Goal: Task Accomplishment & Management: Manage account settings

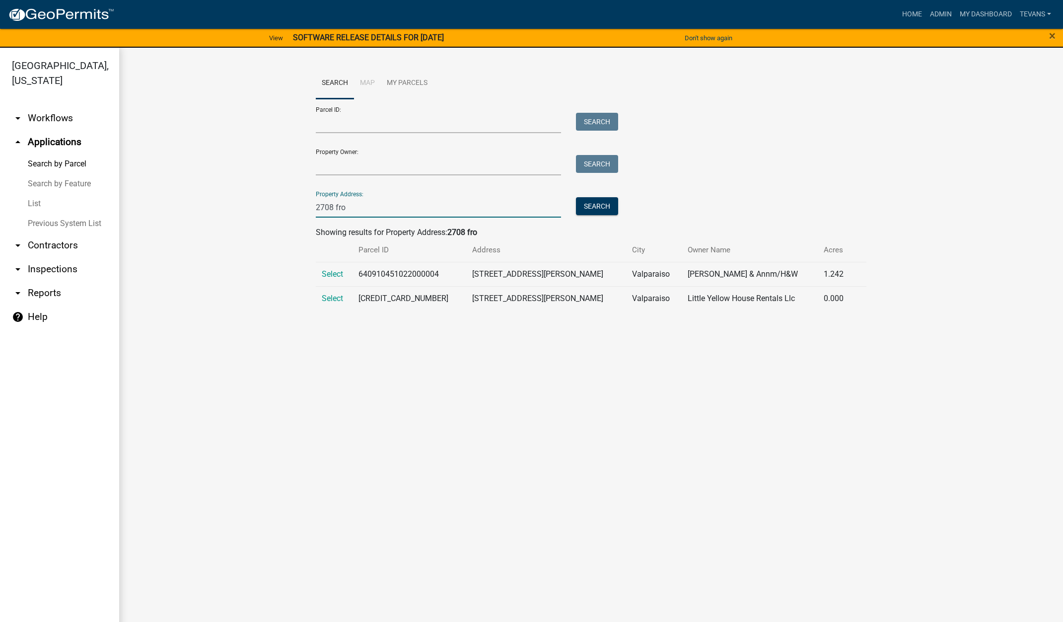
click at [34, 194] on link "List" at bounding box center [59, 204] width 119 height 20
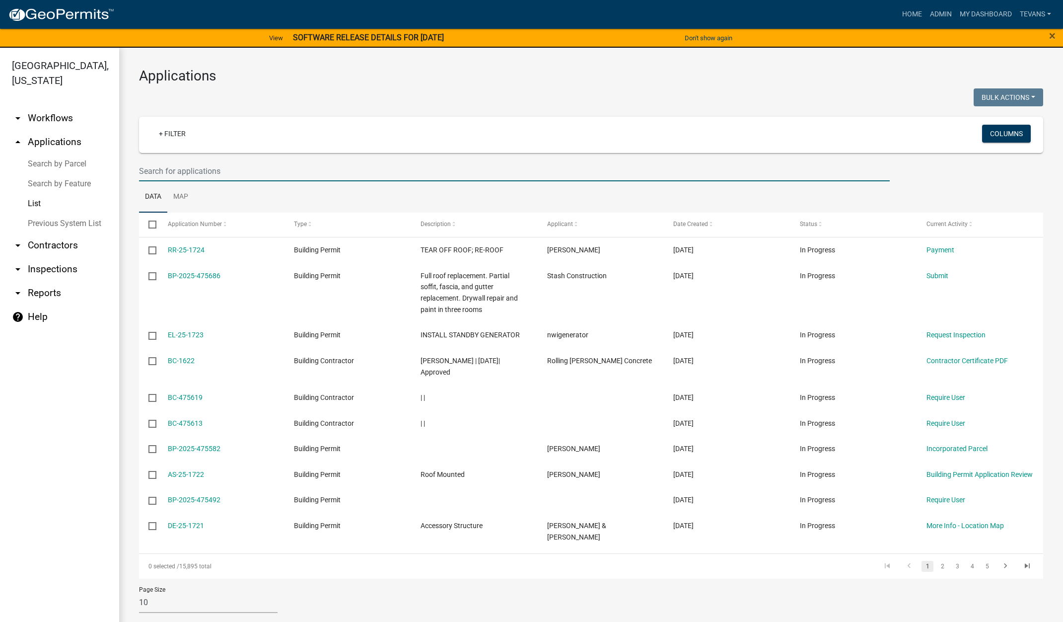
click at [189, 171] on input "text" at bounding box center [514, 171] width 751 height 20
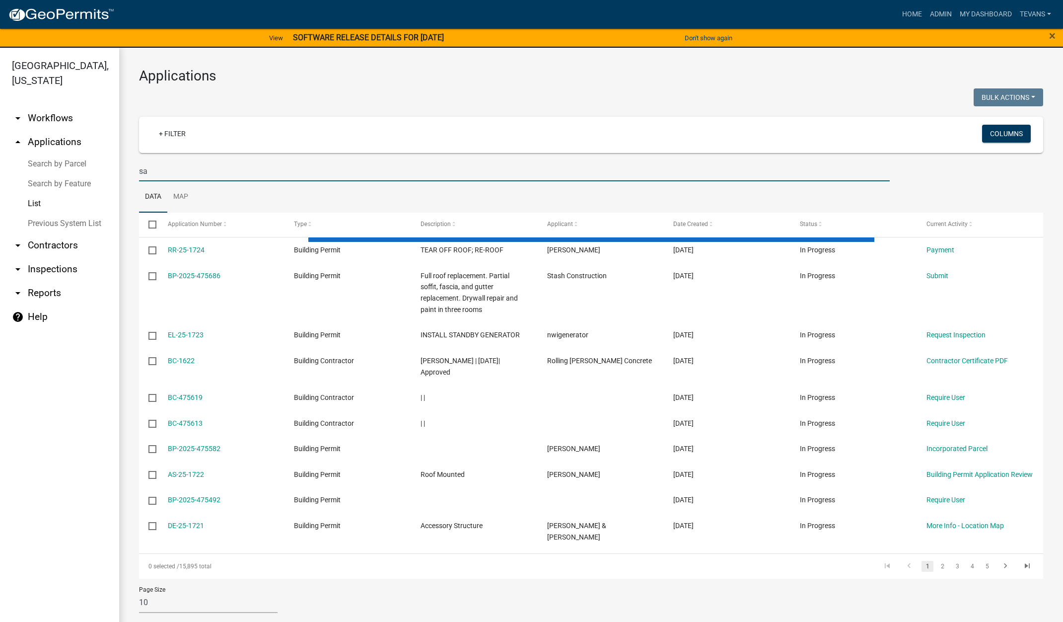
type input "s"
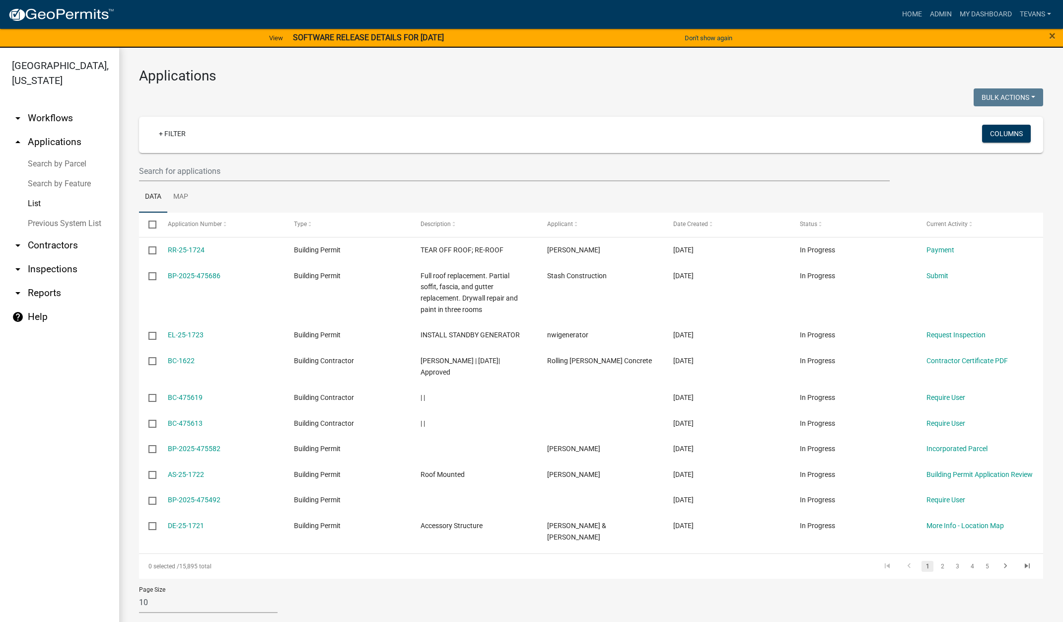
drag, startPoint x: 582, startPoint y: 101, endPoint x: 594, endPoint y: 98, distance: 11.7
click at [582, 100] on div at bounding box center [362, 98] width 460 height 20
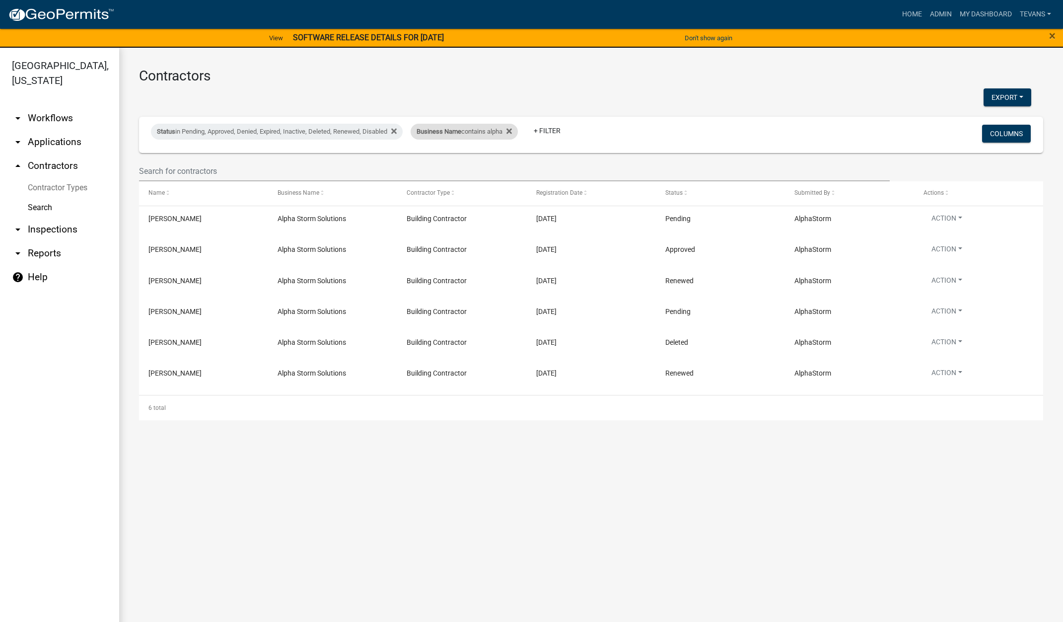
click at [480, 135] on div "Business Name contains alpha" at bounding box center [464, 132] width 107 height 16
click at [455, 167] on input "alpha" at bounding box center [471, 168] width 91 height 20
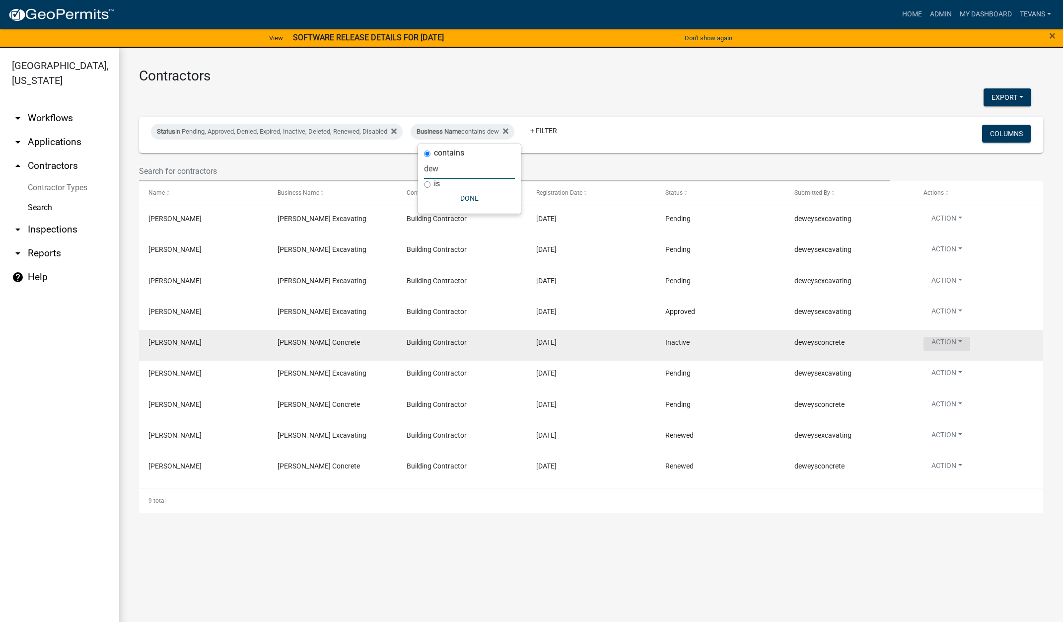
type input "dew"
click at [955, 346] on button "Action" at bounding box center [947, 344] width 47 height 14
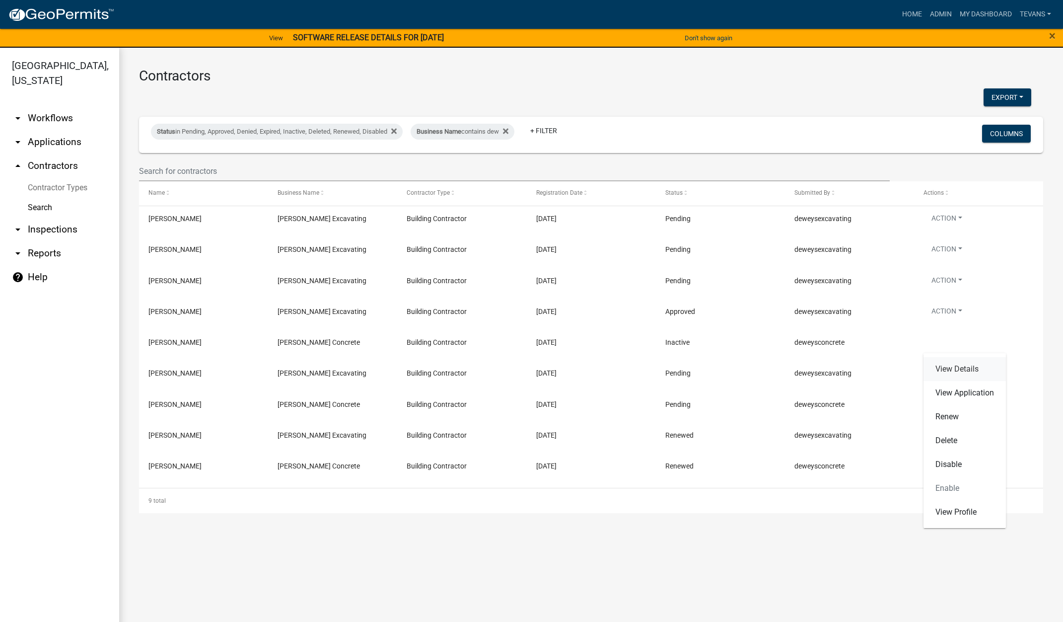
click at [958, 370] on link "View Details" at bounding box center [965, 369] width 82 height 24
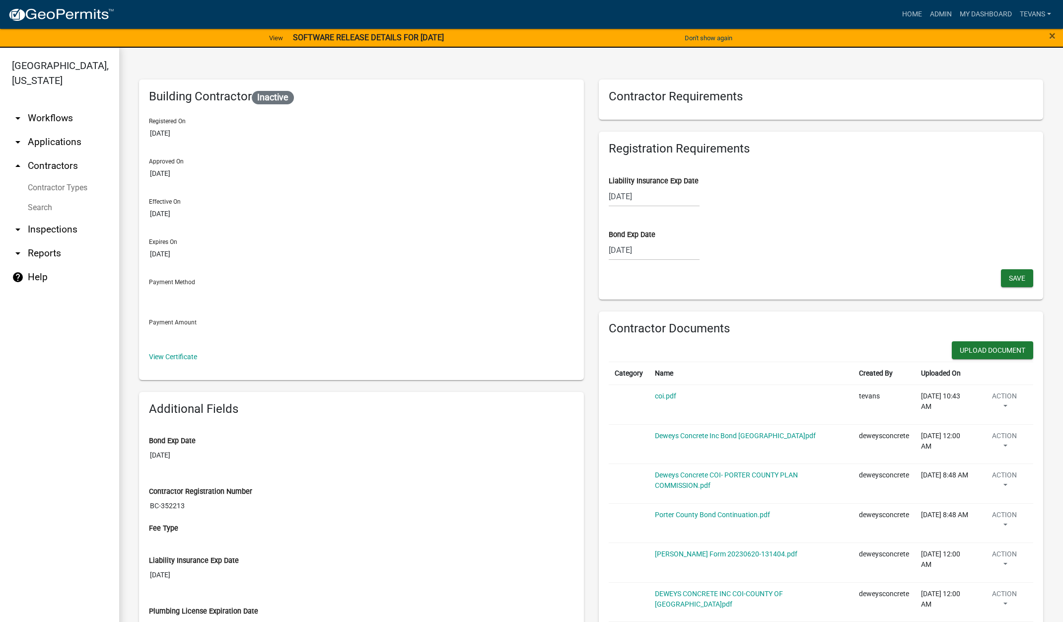
click at [662, 194] on div "[DATE]" at bounding box center [654, 196] width 91 height 20
click at [691, 218] on select "2025 2026 2027 2028 2029 2030 2031 2032 2033 2034 2035 2036 2037 2038 2039 2040…" at bounding box center [685, 217] width 40 height 15
select select "2026"
click at [665, 210] on select "2025 2026 2027 2028 2029 2030 2031 2032 2033 2034 2035 2036 2037 2038 2039 2040…" at bounding box center [685, 217] width 40 height 15
click at [710, 247] on div "6" at bounding box center [714, 249] width 16 height 16
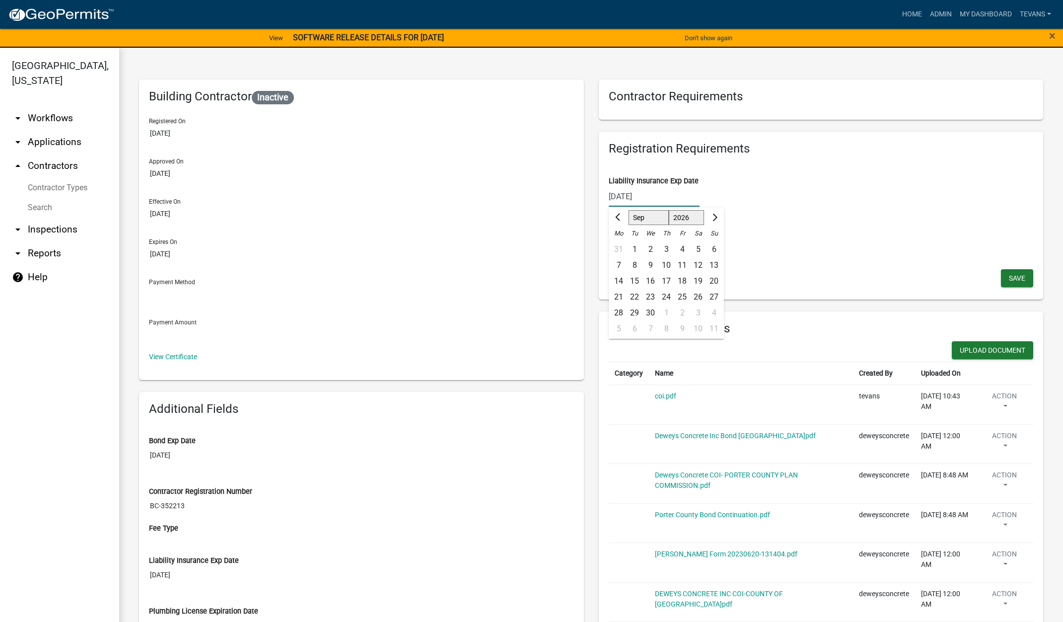
type input "[DATE]"
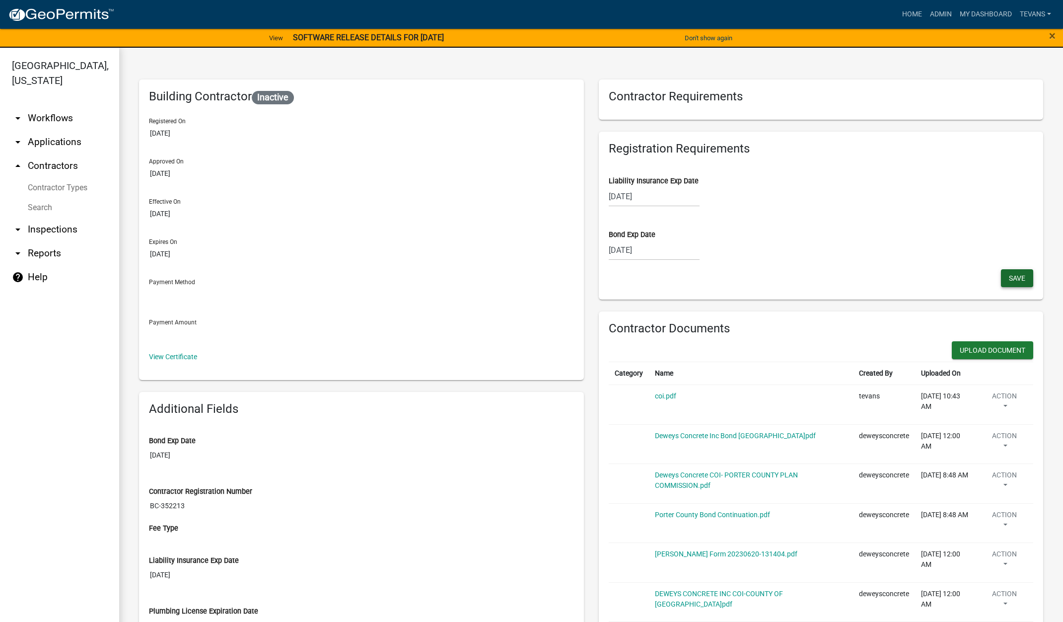
click at [1009, 276] on span "Save" at bounding box center [1017, 278] width 16 height 8
click at [974, 347] on button "Upload Document" at bounding box center [992, 350] width 81 height 18
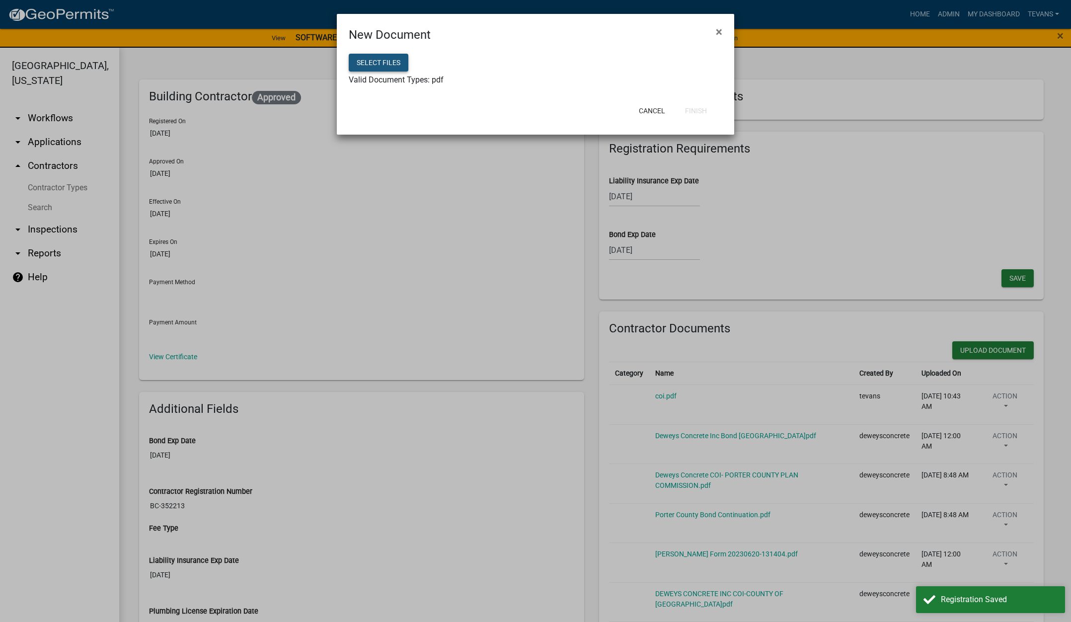
click at [383, 63] on button "Select files" at bounding box center [379, 63] width 60 height 18
click at [697, 110] on button "Finish" at bounding box center [696, 111] width 38 height 18
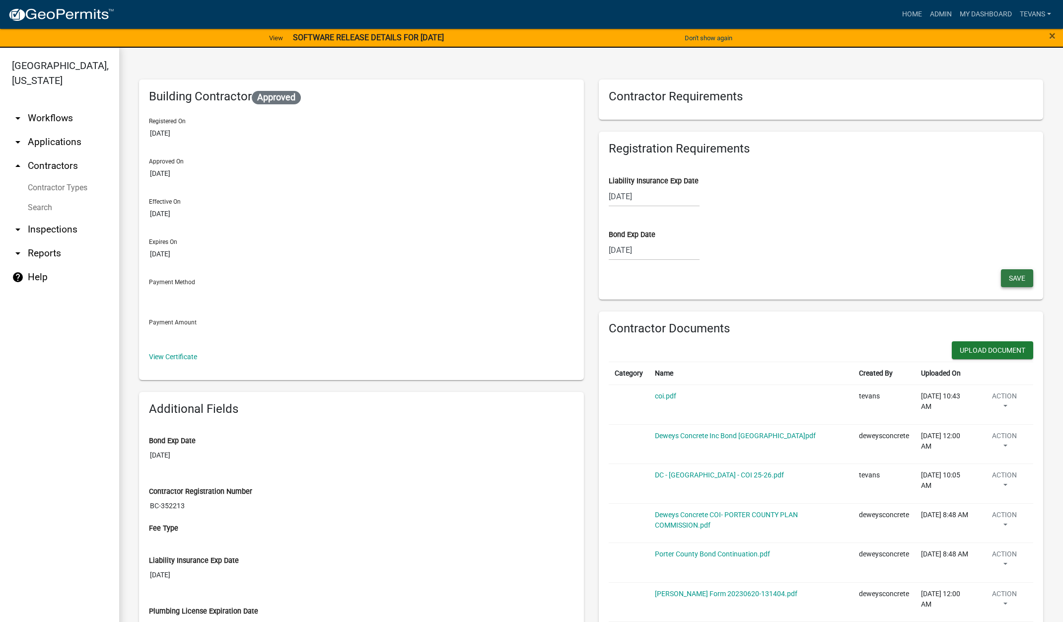
click at [1009, 281] on span "Save" at bounding box center [1017, 278] width 16 height 8
